Goal: Transaction & Acquisition: Download file/media

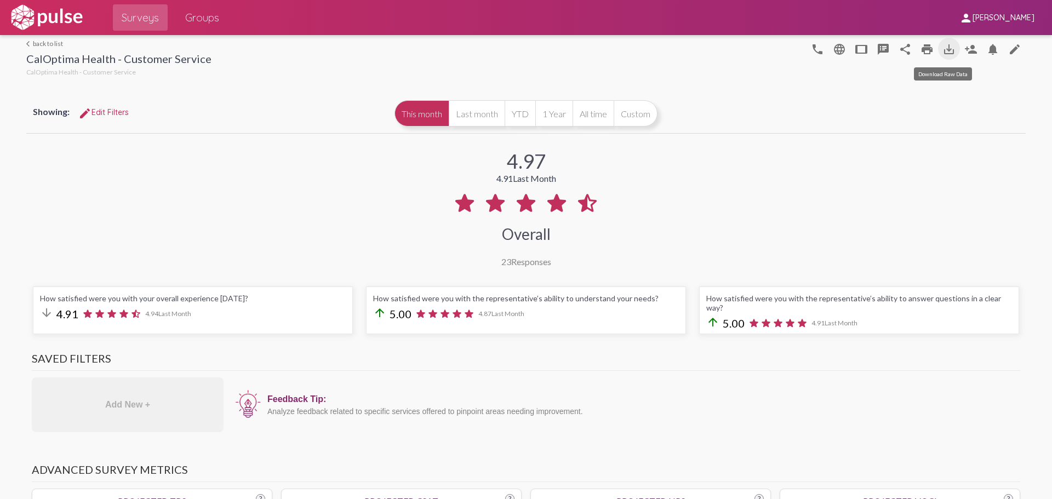
click at [944, 49] on mat-icon "save_alt" at bounding box center [948, 49] width 13 height 13
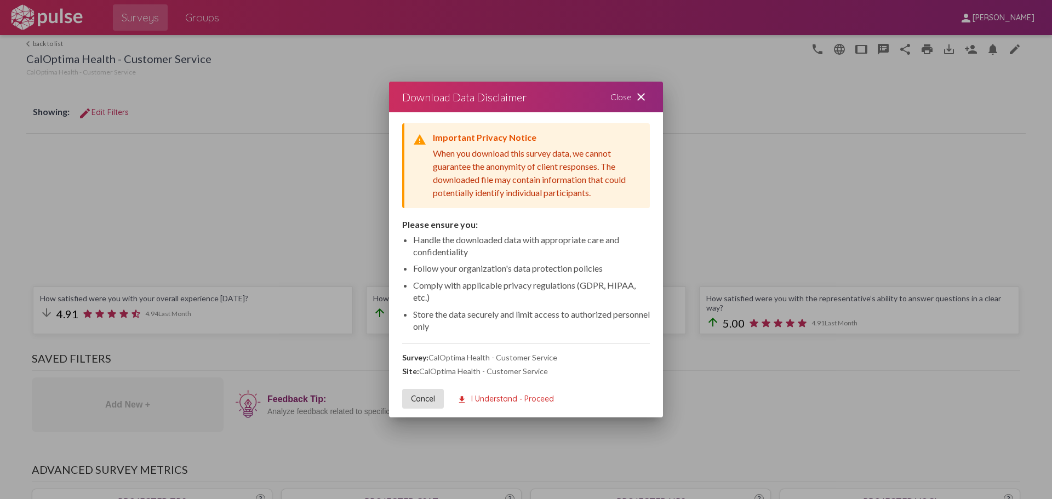
click at [501, 403] on button "download I Understand - Proceed" at bounding box center [505, 399] width 114 height 20
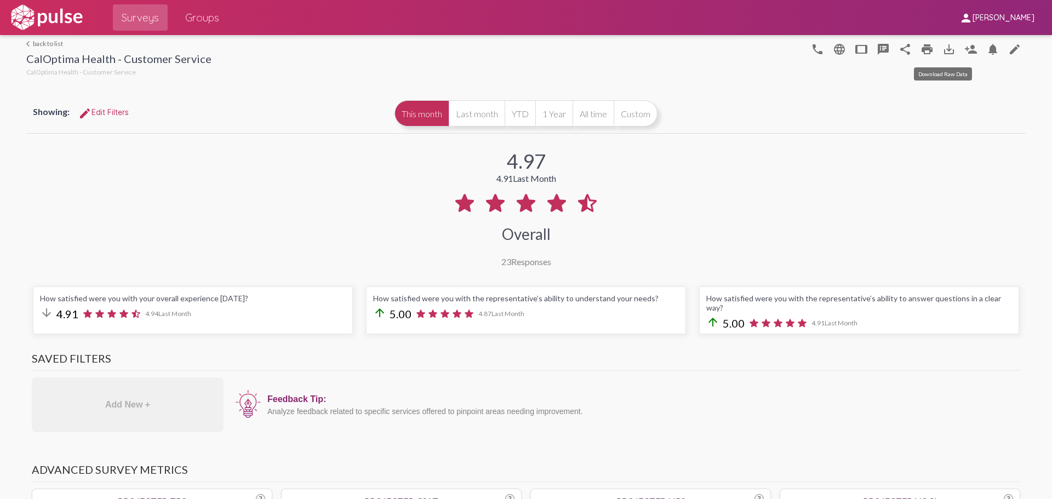
click at [770, 143] on div "4.97 4.91 Last Month Overall 23 Responses" at bounding box center [525, 201] width 999 height 131
